Goal: Transaction & Acquisition: Purchase product/service

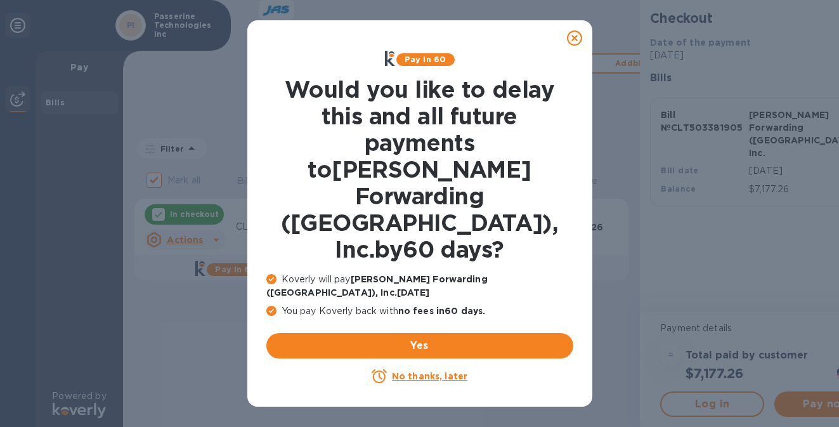
click at [571, 38] on icon at bounding box center [574, 37] width 15 height 15
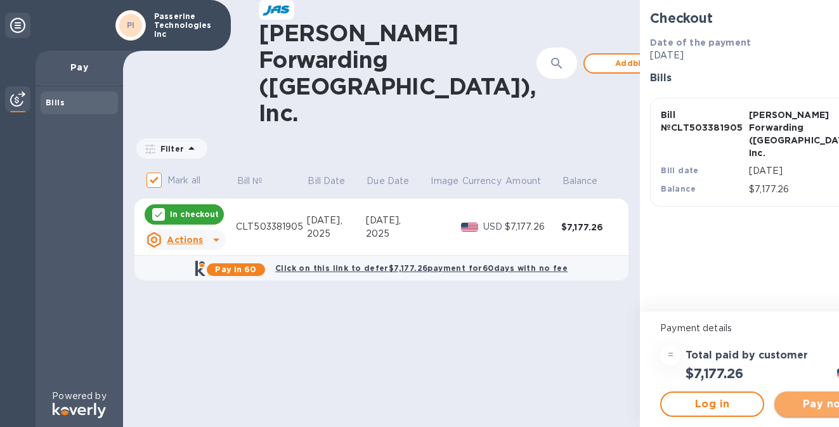
click at [785, 405] on span "Pay now" at bounding box center [827, 403] width 84 height 15
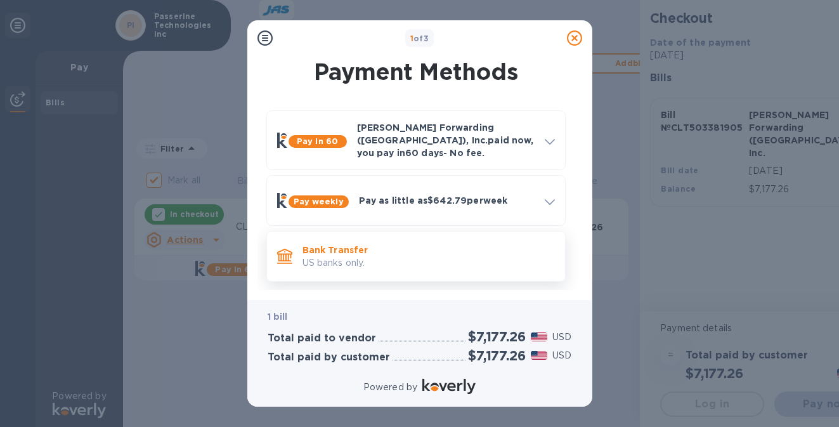
scroll to position [48, 0]
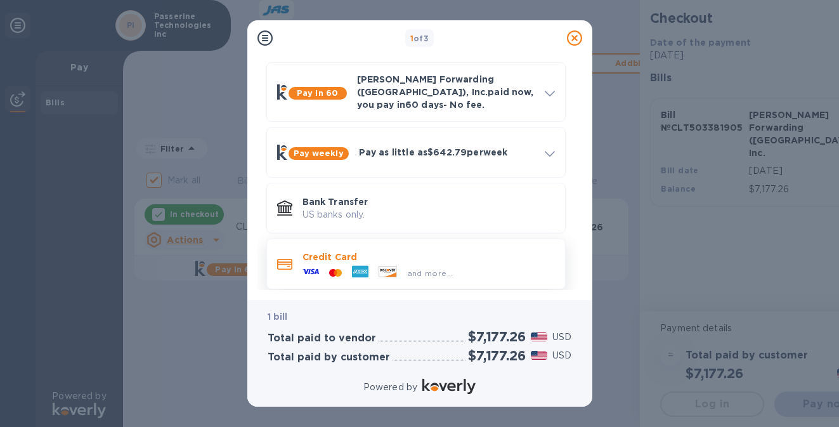
click at [450, 268] on span "and more..." at bounding box center [430, 273] width 46 height 10
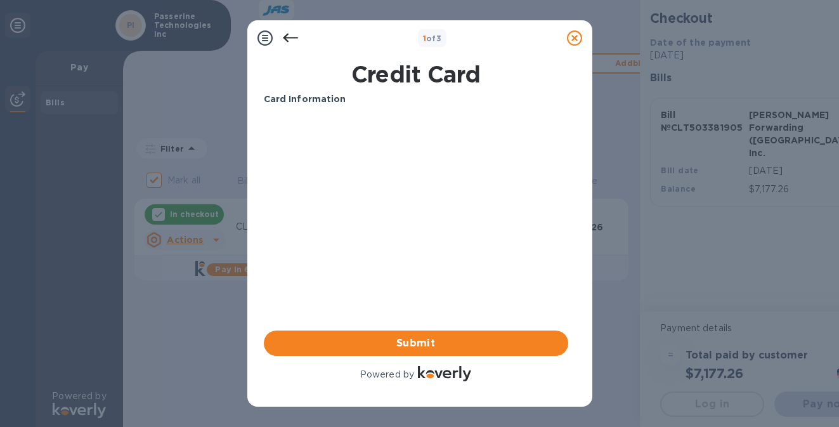
click at [340, 114] on div "Your browser does not support iframes" at bounding box center [416, 165] width 315 height 108
click at [492, 41] on div "1 of 3" at bounding box center [432, 38] width 259 height 18
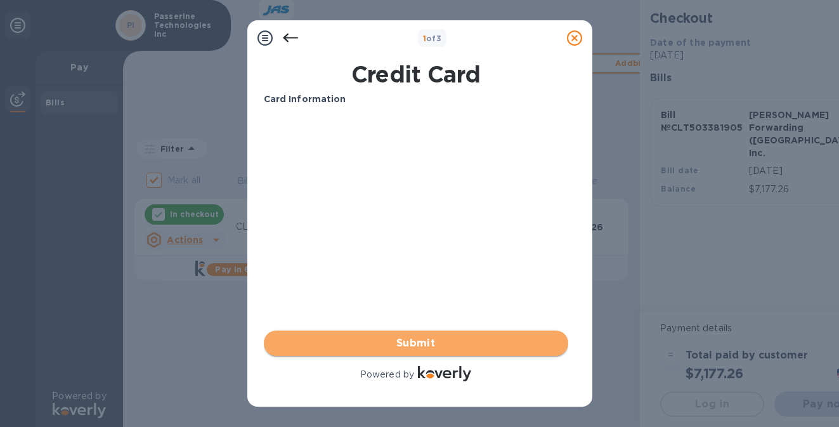
click at [452, 348] on span "Submit" at bounding box center [416, 343] width 284 height 15
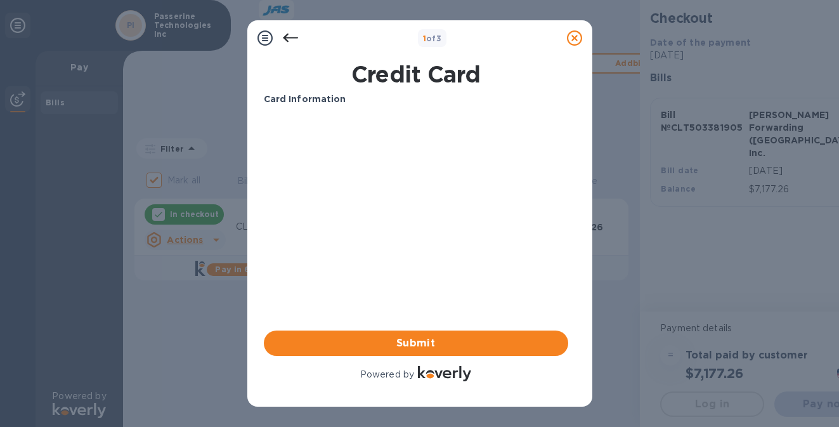
click at [409, 280] on div "Card Information Your browser does not support iframes Submit Powered by" at bounding box center [416, 238] width 304 height 291
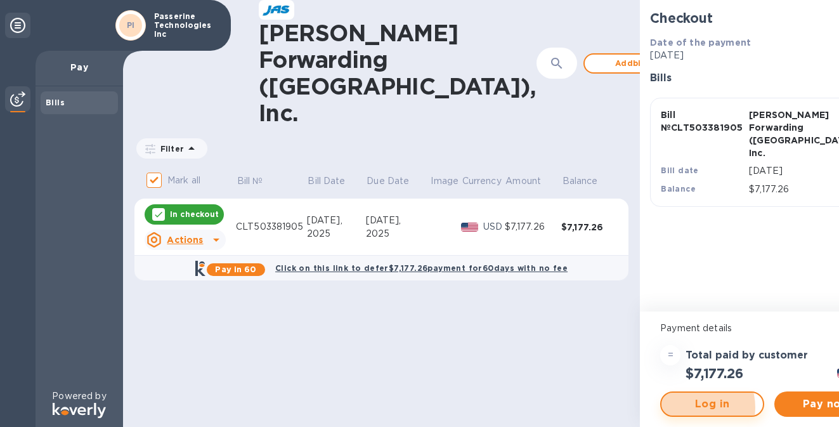
click at [672, 407] on span "Log in" at bounding box center [712, 403] width 81 height 15
